Goal: Task Accomplishment & Management: Complete application form

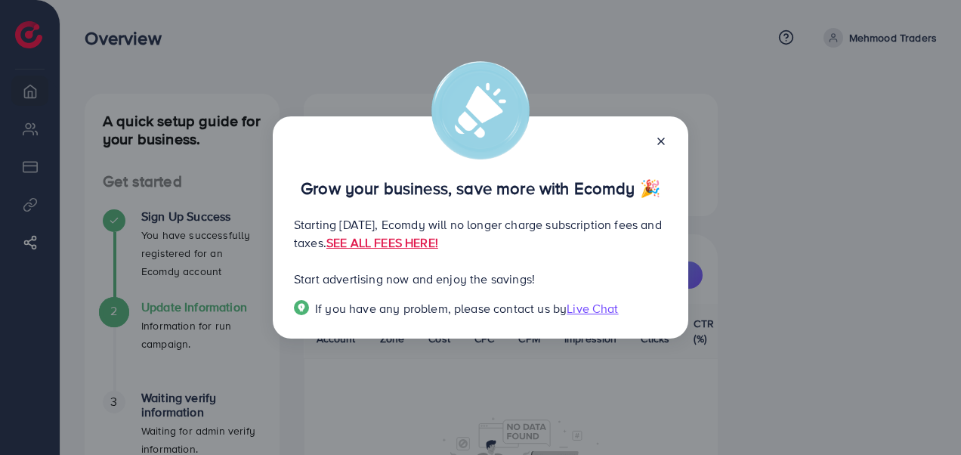
click at [667, 128] on div "Grow your business, save more with Ecomdy 🎉 Starting [DATE], Ecomdy will no lon…" at bounding box center [481, 227] width 416 height 222
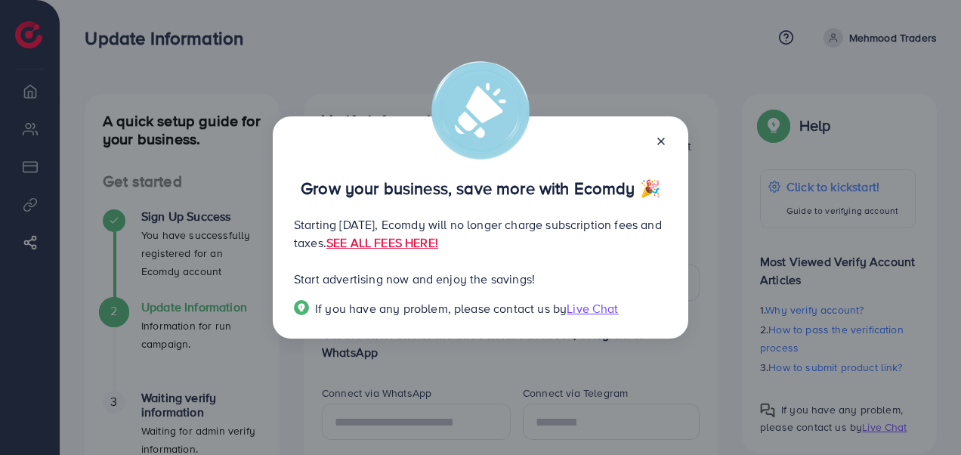
click at [665, 144] on icon at bounding box center [661, 141] width 12 height 12
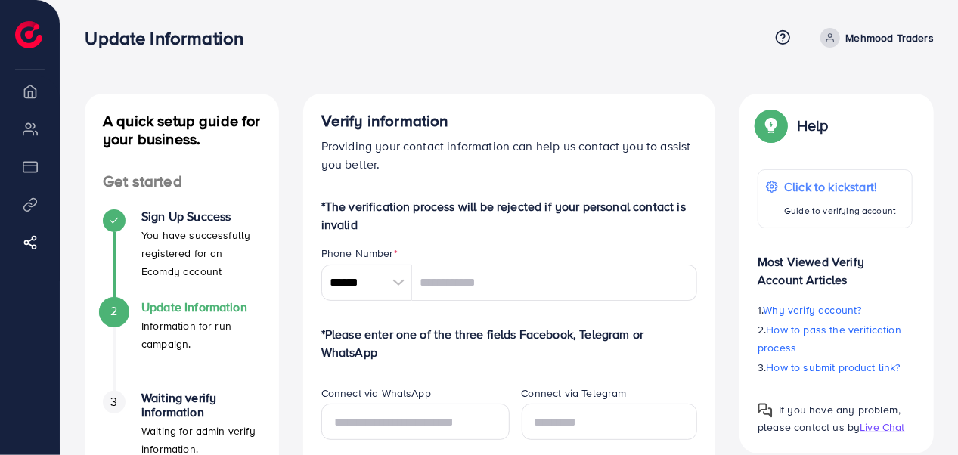
click at [899, 30] on p "Mehmood Traders" at bounding box center [890, 38] width 88 height 18
click at [29, 91] on li "Overview" at bounding box center [30, 91] width 60 height 30
click at [21, 110] on ul "Overview My ad accounts Payment Product Links Affiliate Program" at bounding box center [30, 179] width 60 height 206
click at [26, 138] on li "My ad accounts" at bounding box center [30, 128] width 60 height 30
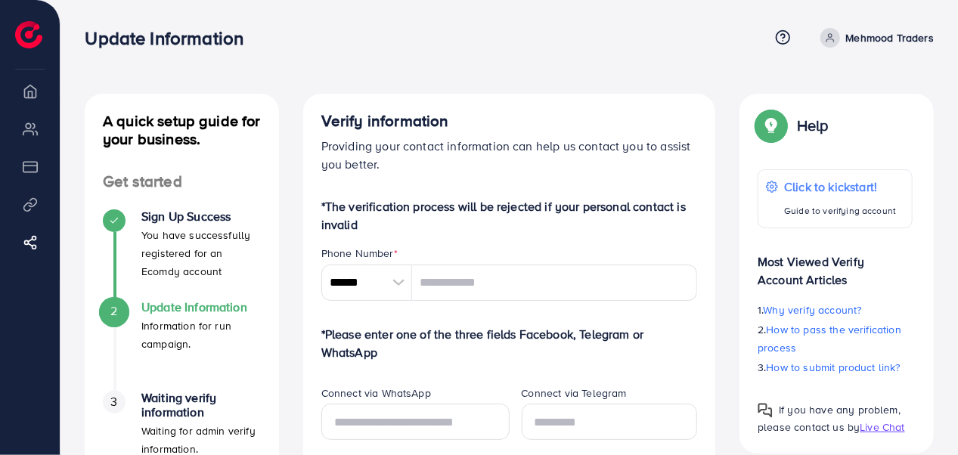
click at [34, 178] on li "Payment" at bounding box center [30, 166] width 60 height 30
click at [29, 215] on li "Product Links" at bounding box center [30, 204] width 60 height 30
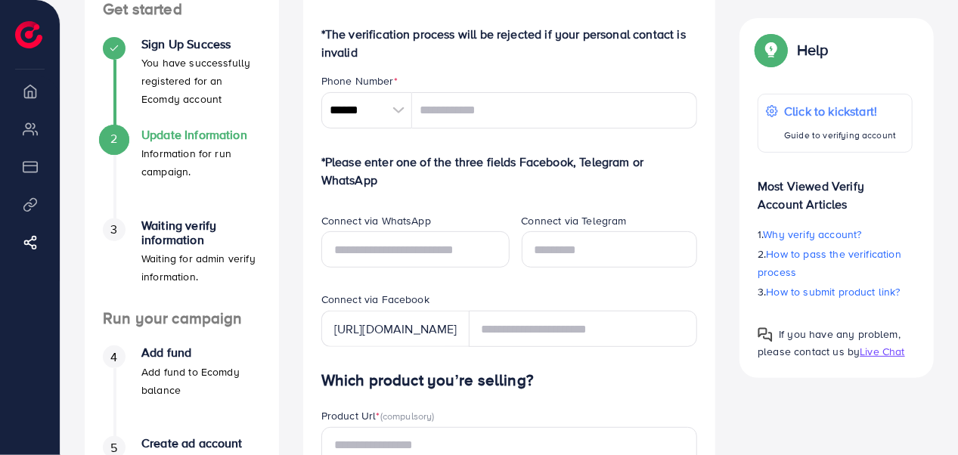
scroll to position [170, 0]
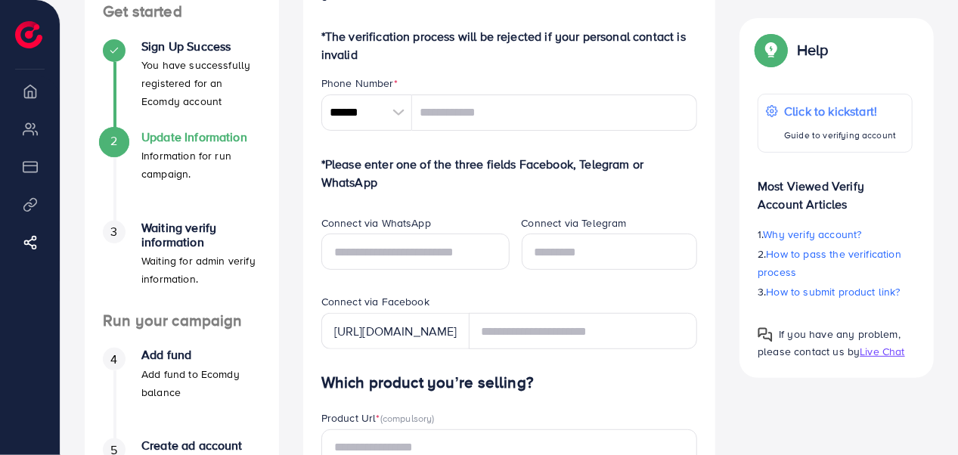
click at [398, 118] on div at bounding box center [398, 112] width 26 height 36
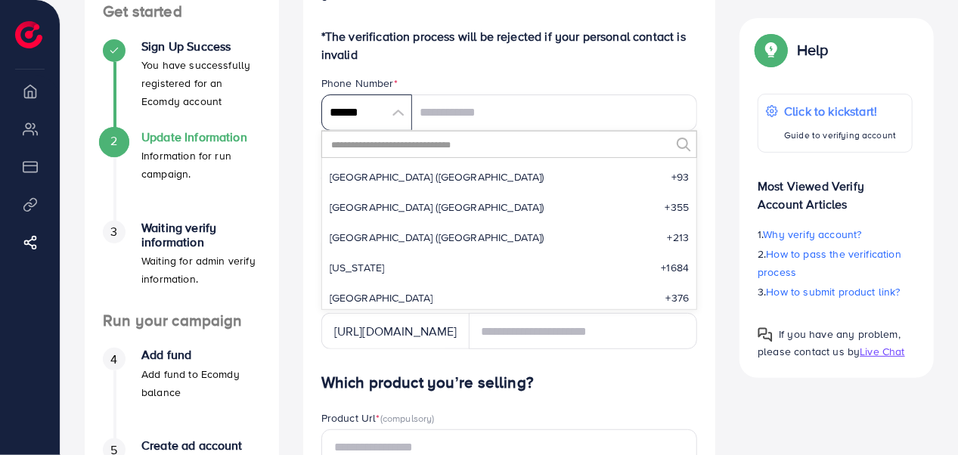
scroll to position [7017, 0]
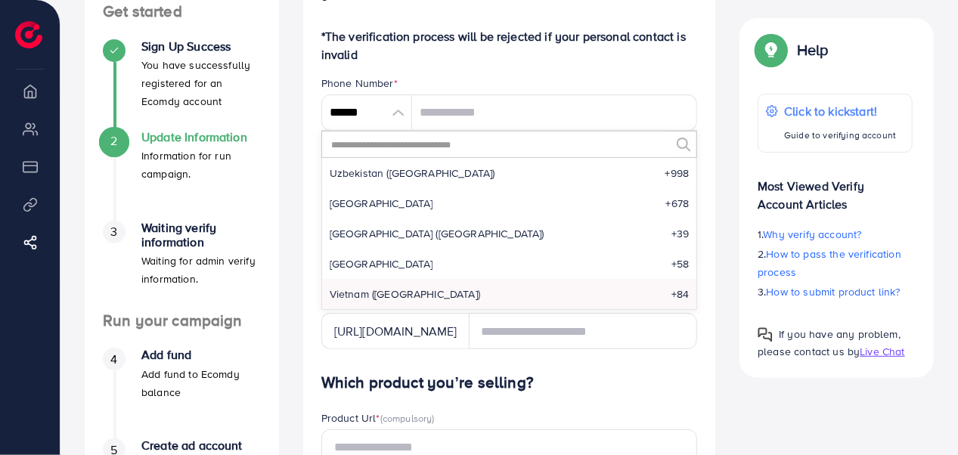
click at [410, 151] on input "text" at bounding box center [500, 145] width 341 height 26
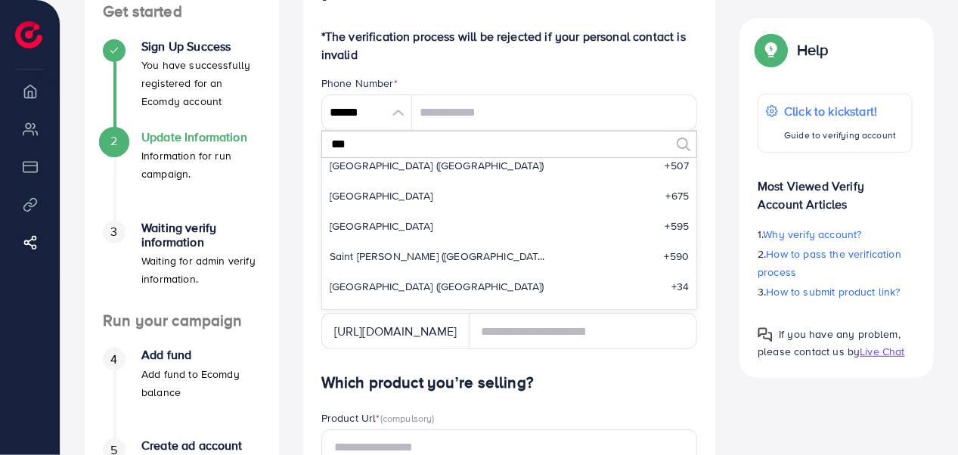
scroll to position [0, 0]
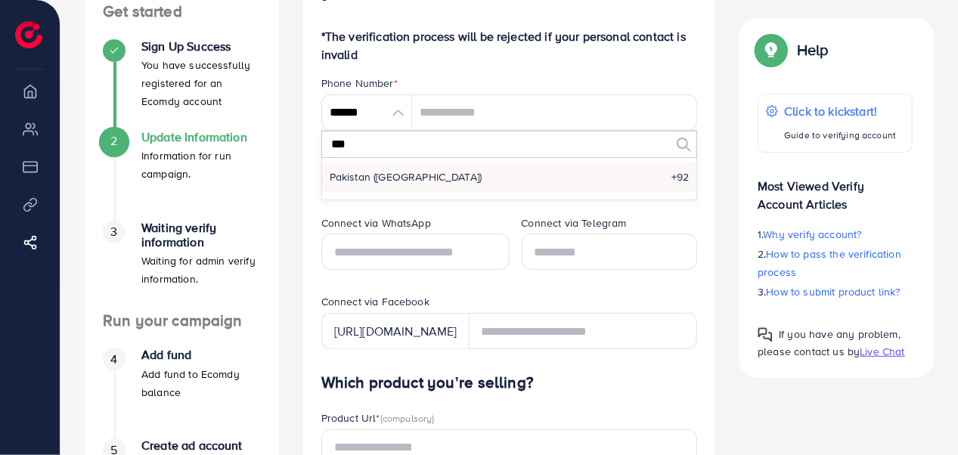
type input "***"
click at [422, 171] on li "Pakistan (‫[GEOGRAPHIC_DATA]‬‎) +92" at bounding box center [509, 177] width 375 height 30
type input "******"
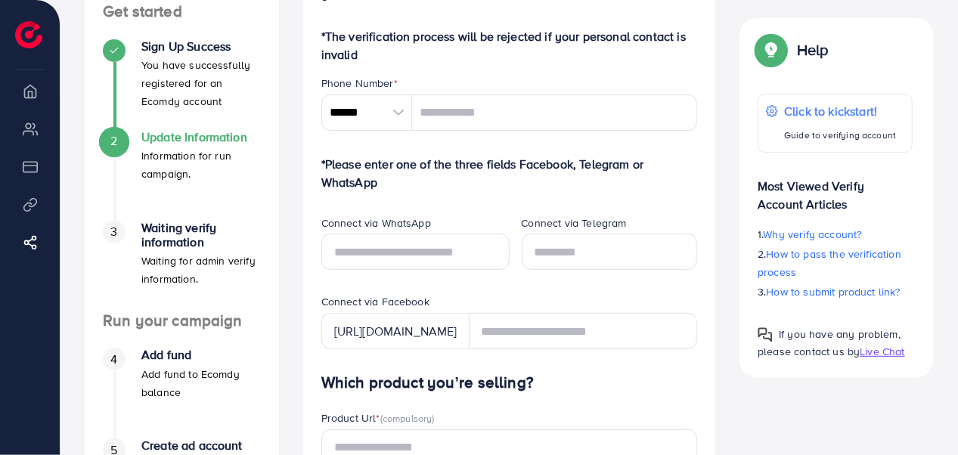
click at [579, 88] on div "Phone Number *" at bounding box center [509, 85] width 376 height 19
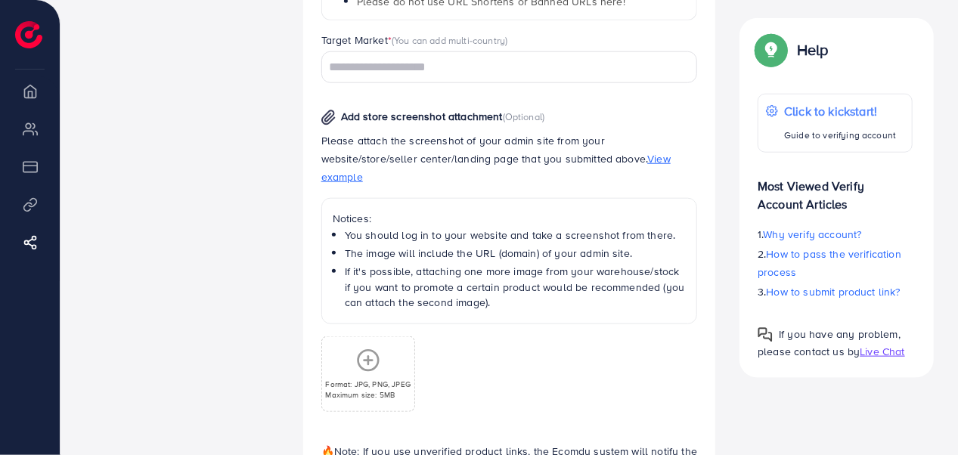
scroll to position [744, 0]
click at [586, 163] on span "View example" at bounding box center [495, 169] width 349 height 33
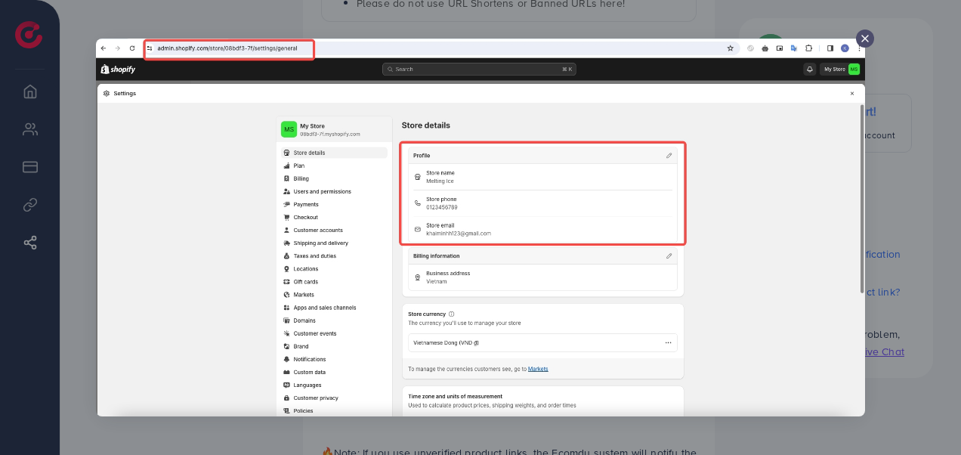
click at [869, 39] on icon at bounding box center [865, 38] width 12 height 12
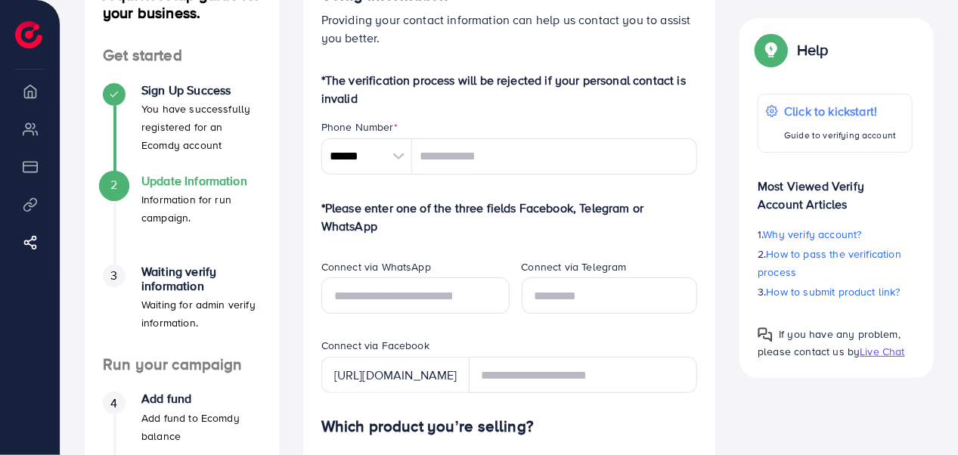
scroll to position [128, 0]
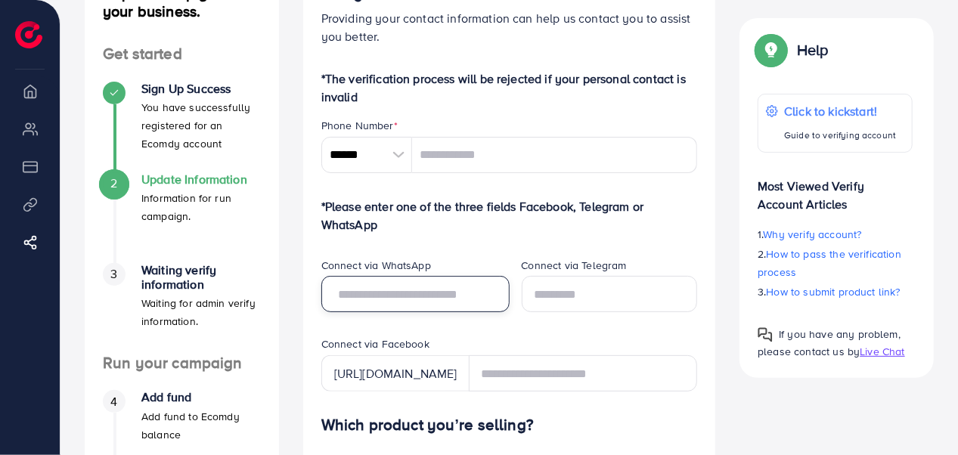
click at [435, 302] on input "text" at bounding box center [415, 294] width 188 height 36
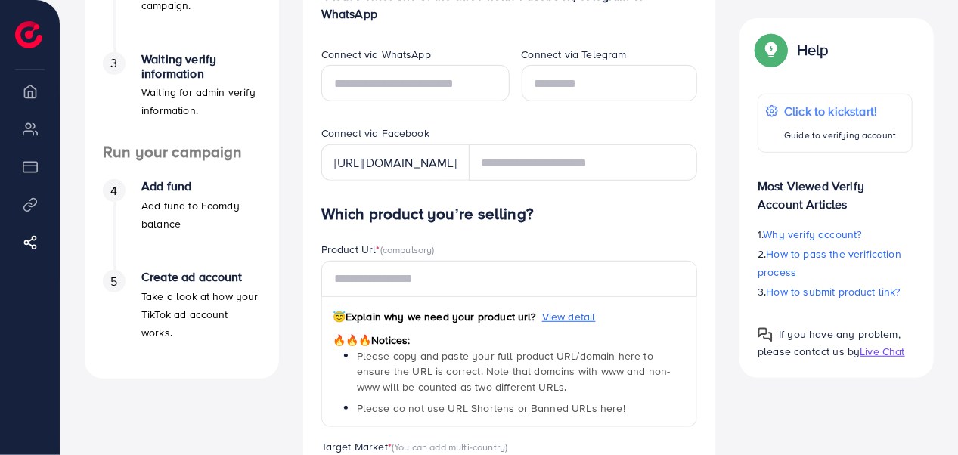
scroll to position [339, 0]
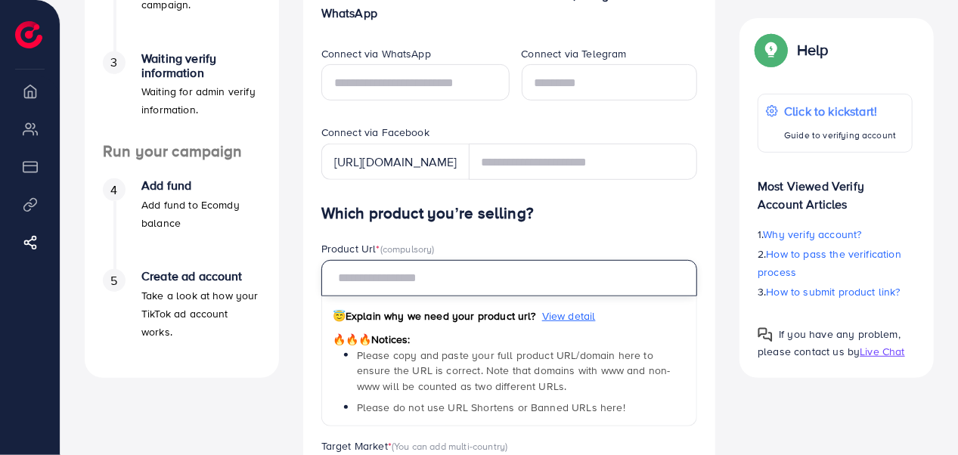
click at [469, 277] on input "text" at bounding box center [509, 278] width 376 height 36
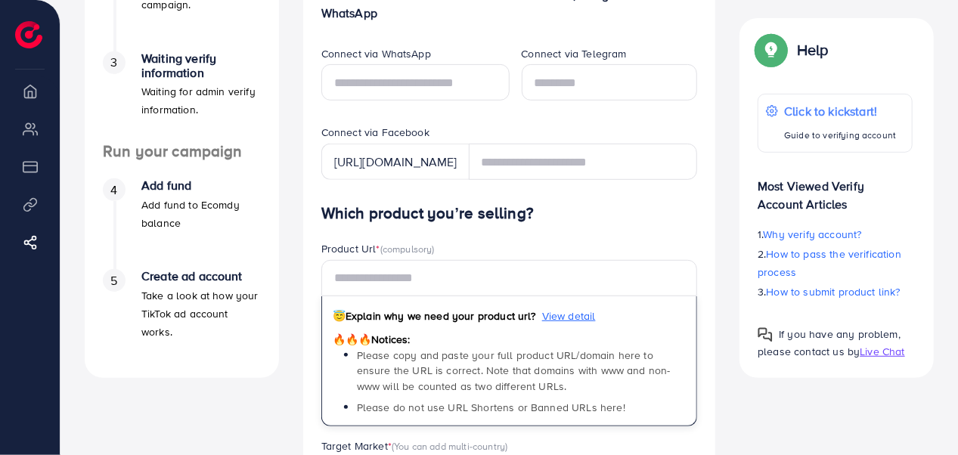
click at [535, 241] on div "Product Url * (compulsory)" at bounding box center [509, 250] width 376 height 19
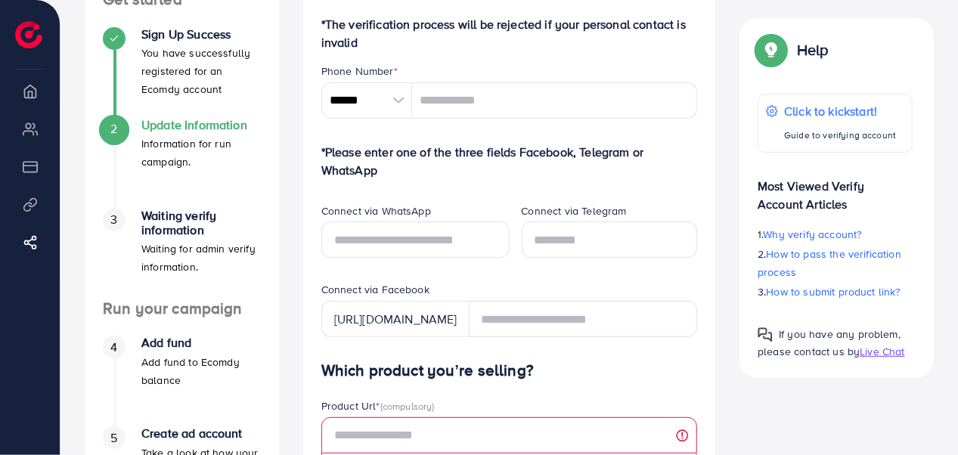
scroll to position [0, 0]
